Goal: Communication & Community: Answer question/provide support

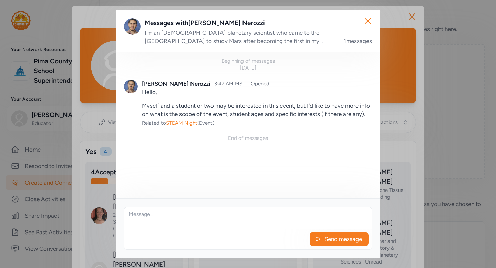
click at [186, 217] on textarea at bounding box center [247, 218] width 247 height 22
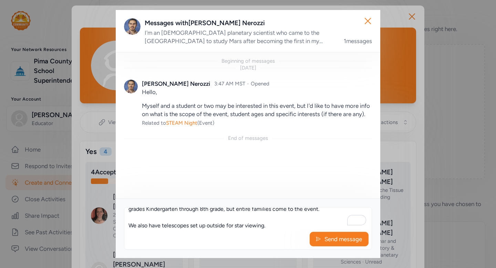
click at [328, 211] on textarea "Hello, Thank you for getting back to me. We usually set up our cafateria with d…" at bounding box center [247, 218] width 247 height 22
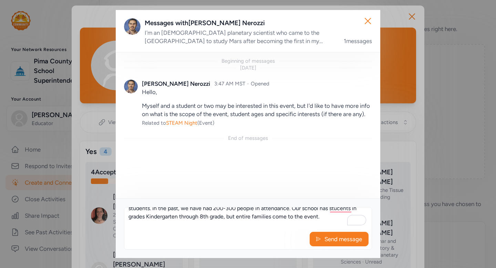
click at [326, 216] on textarea "Hello, Thank you for getting back to me. We usually set up our cafateria with d…" at bounding box center [247, 218] width 247 height 22
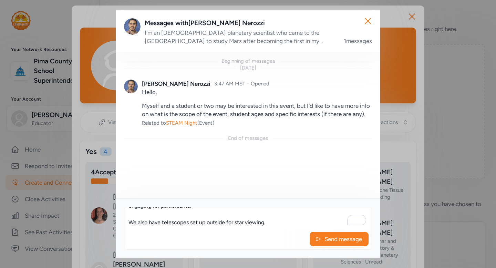
click at [290, 222] on textarea "Hello, Thank you for getting back to me. We usually set up our cafateria with d…" at bounding box center [247, 218] width 247 height 22
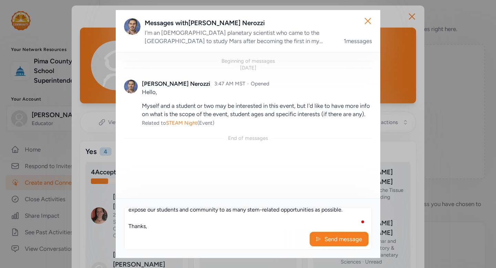
scroll to position [137, 0]
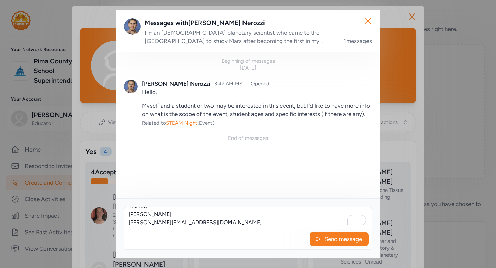
click at [207, 218] on textarea "Hello, Thank you for getting back to me. We usually set up our cafateria with d…" at bounding box center [247, 218] width 247 height 22
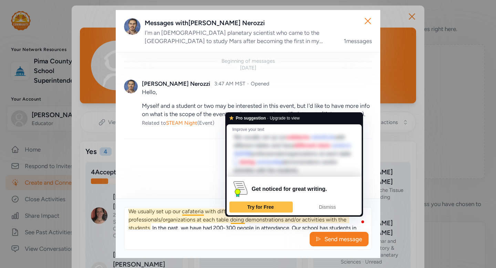
click at [195, 223] on textarea "Hello, Thank you for getting back to me. We usually set up our cafateria with d…" at bounding box center [247, 218] width 247 height 22
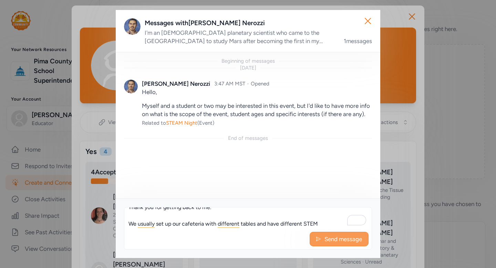
type textarea "Hello, Thank you for getting back to me. We usually set up our cafeteria with d…"
click at [327, 239] on span "Send message" at bounding box center [343, 239] width 39 height 8
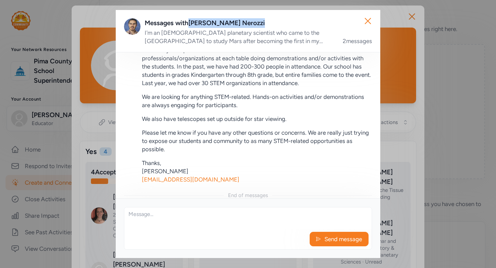
drag, startPoint x: 239, startPoint y: 22, endPoint x: 192, endPoint y: 22, distance: 47.9
click at [192, 22] on div "Messages with [PERSON_NAME]" at bounding box center [258, 23] width 227 height 10
copy div "[PERSON_NAME]"
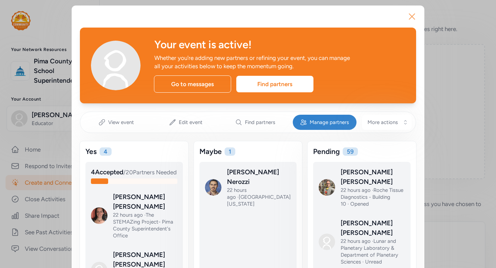
click at [412, 18] on icon "button" at bounding box center [411, 16] width 11 height 11
